Goal: Task Accomplishment & Management: Manage account settings

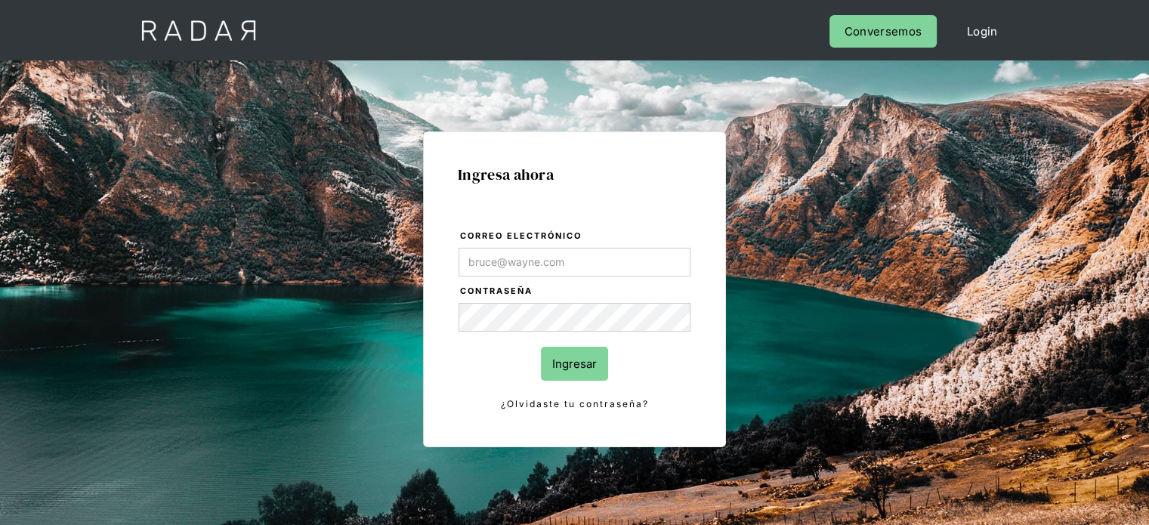
click at [496, 270] on input "Correo electrónico" at bounding box center [575, 262] width 232 height 29
type input "[EMAIL_ADDRESS][DOMAIN_NAME]"
click at [570, 356] on input "Ingresar" at bounding box center [574, 364] width 67 height 34
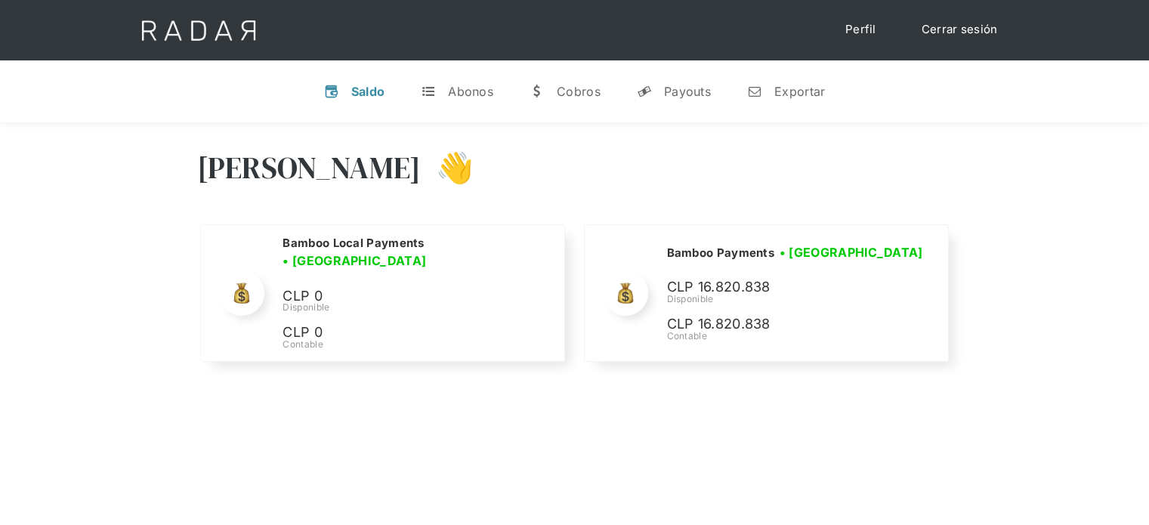
click at [855, 183] on div "[PERSON_NAME] 👋" at bounding box center [574, 179] width 755 height 91
